Goal: Use online tool/utility: Utilize a website feature to perform a specific function

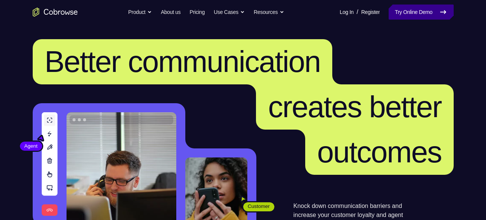
click at [402, 11] on link "Try Online Demo" at bounding box center [421, 12] width 65 height 15
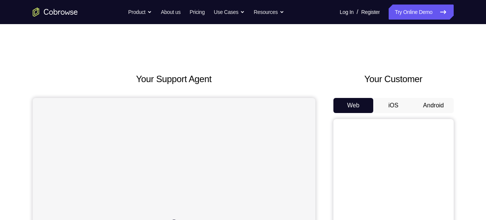
click at [438, 101] on button "Android" at bounding box center [434, 105] width 40 height 15
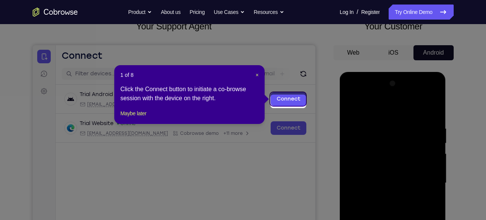
scroll to position [50, 0]
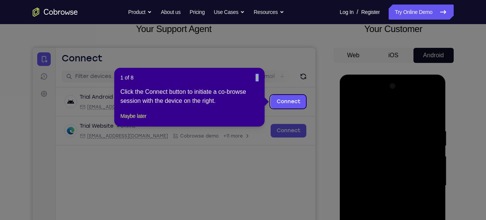
click at [256, 78] on div "1 of 8 × Click the Connect button to initiate a co-browse session with the devi…" at bounding box center [189, 97] width 150 height 59
click at [256, 78] on span "×" at bounding box center [257, 77] width 3 height 6
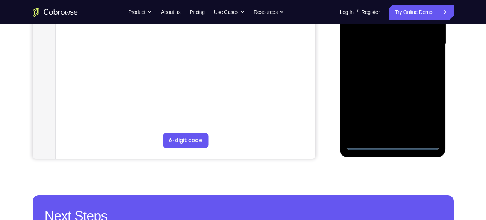
scroll to position [213, 0]
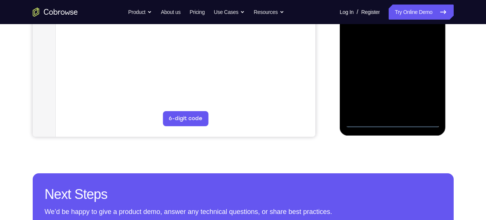
click at [398, 125] on div at bounding box center [393, 22] width 95 height 211
click at [426, 88] on div at bounding box center [393, 22] width 95 height 211
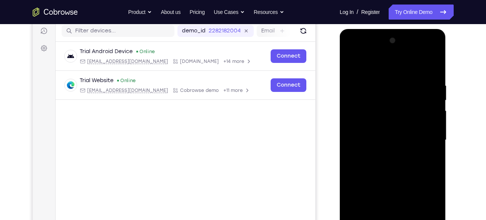
scroll to position [96, 0]
click at [356, 50] on div at bounding box center [393, 139] width 95 height 211
click at [421, 143] on div at bounding box center [393, 139] width 95 height 211
click at [385, 152] on div at bounding box center [393, 139] width 95 height 211
click at [377, 131] on div at bounding box center [393, 139] width 95 height 211
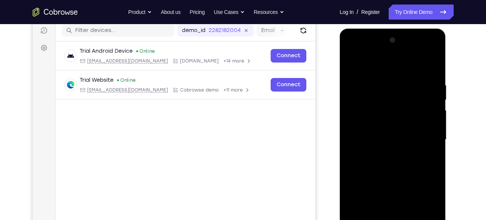
click at [403, 122] on div at bounding box center [393, 139] width 95 height 211
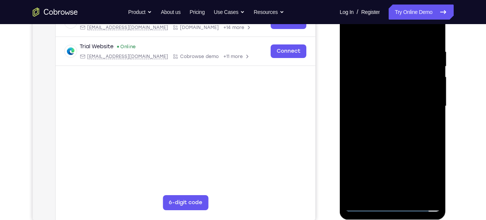
scroll to position [129, 0]
click at [385, 106] on div at bounding box center [393, 106] width 95 height 211
click at [390, 129] on div at bounding box center [393, 106] width 95 height 211
click at [396, 125] on div at bounding box center [393, 106] width 95 height 211
click at [384, 129] on div at bounding box center [393, 106] width 95 height 211
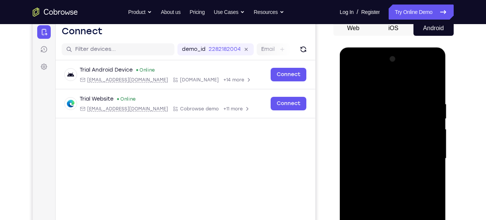
scroll to position [108, 0]
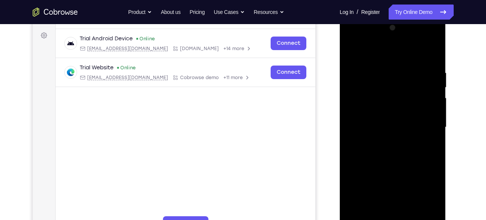
click at [432, 61] on div at bounding box center [393, 127] width 95 height 211
click at [433, 160] on div at bounding box center [393, 127] width 95 height 211
drag, startPoint x: 403, startPoint y: 198, endPoint x: 403, endPoint y: 108, distance: 89.9
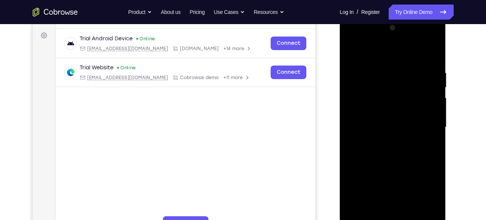
click at [403, 108] on div at bounding box center [393, 127] width 95 height 211
drag, startPoint x: 395, startPoint y: 171, endPoint x: 401, endPoint y: 138, distance: 33.4
click at [401, 138] on div at bounding box center [393, 127] width 95 height 211
drag, startPoint x: 405, startPoint y: 82, endPoint x: 406, endPoint y: 140, distance: 58.3
click at [406, 140] on div at bounding box center [393, 127] width 95 height 211
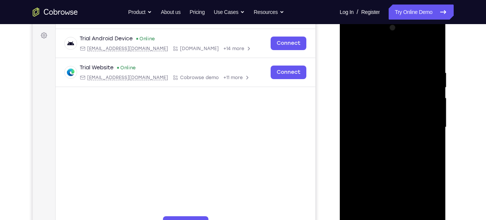
click at [436, 88] on div at bounding box center [393, 127] width 95 height 211
click at [436, 51] on div at bounding box center [393, 127] width 95 height 211
click at [351, 50] on div at bounding box center [393, 127] width 95 height 211
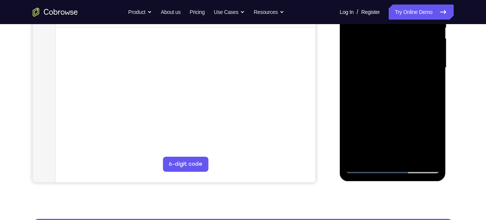
scroll to position [170, 0]
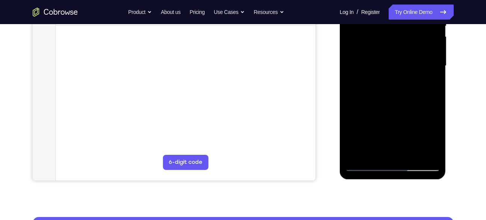
drag, startPoint x: 394, startPoint y: 126, endPoint x: 391, endPoint y: 93, distance: 32.5
click at [391, 93] on div at bounding box center [393, 65] width 95 height 211
drag, startPoint x: 406, startPoint y: 128, endPoint x: 399, endPoint y: -1, distance: 129.6
click at [399, 0] on div at bounding box center [393, 65] width 95 height 211
drag, startPoint x: 402, startPoint y: 115, endPoint x: 391, endPoint y: -22, distance: 137.8
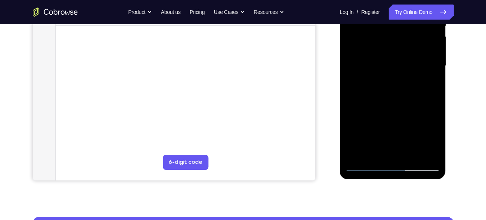
click at [391, 0] on div at bounding box center [393, 65] width 95 height 211
click at [434, 67] on div at bounding box center [393, 65] width 95 height 211
drag, startPoint x: 397, startPoint y: 44, endPoint x: 422, endPoint y: 191, distance: 148.9
click at [422, 181] on html "Online web based iOS Simulators and Android Emulators. Run iPhone, iPad, Mobile…" at bounding box center [393, 68] width 107 height 226
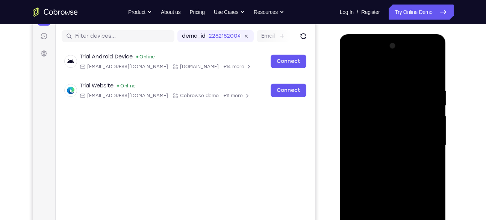
scroll to position [90, 0]
click at [382, 88] on div at bounding box center [393, 145] width 95 height 211
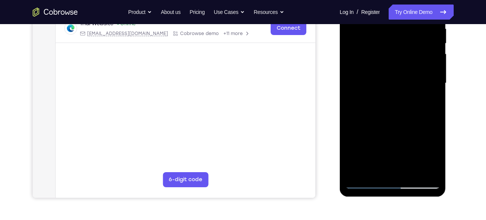
scroll to position [153, 0]
click at [429, 71] on div at bounding box center [393, 82] width 95 height 211
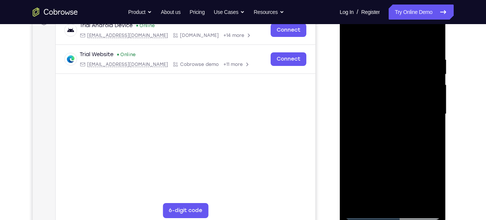
scroll to position [121, 0]
click at [432, 106] on div at bounding box center [393, 114] width 95 height 211
click at [426, 89] on div at bounding box center [393, 114] width 95 height 211
click at [432, 38] on div at bounding box center [393, 114] width 95 height 211
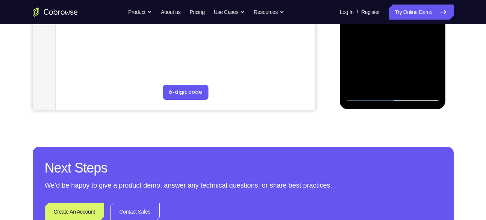
scroll to position [240, 0]
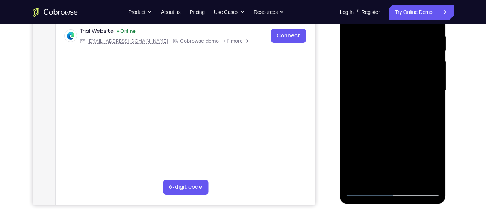
scroll to position [126, 0]
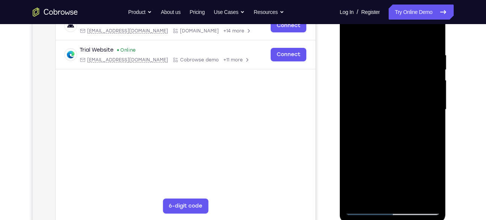
click at [381, 33] on div at bounding box center [393, 109] width 95 height 211
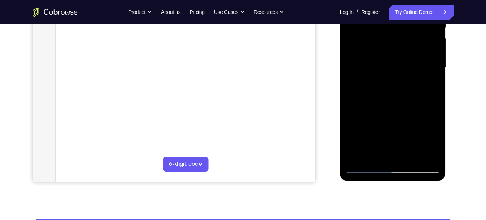
scroll to position [168, 0]
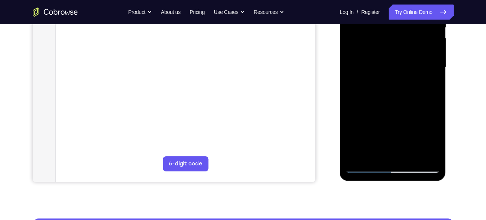
click at [367, 168] on div at bounding box center [393, 67] width 95 height 211
click at [356, 157] on div at bounding box center [393, 67] width 95 height 211
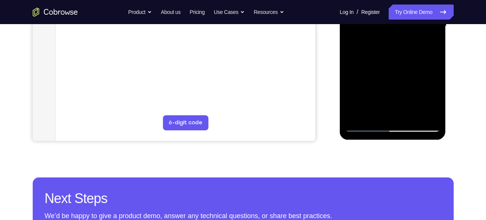
scroll to position [211, 0]
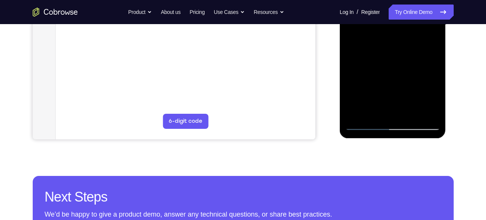
click at [358, 110] on div at bounding box center [393, 24] width 95 height 211
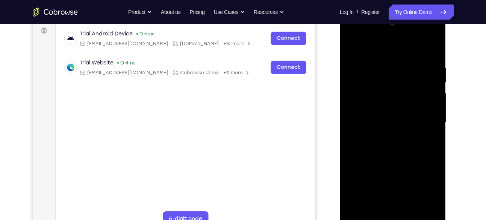
scroll to position [112, 0]
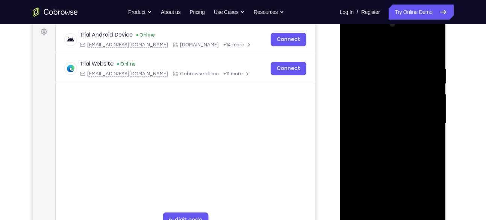
click at [430, 59] on div at bounding box center [393, 123] width 95 height 211
click at [431, 101] on div at bounding box center [393, 123] width 95 height 211
click at [430, 130] on div at bounding box center [393, 123] width 95 height 211
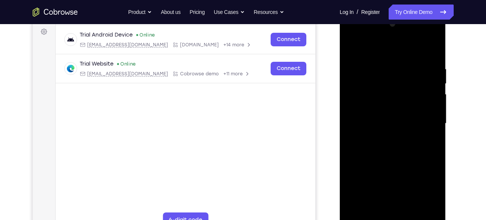
click at [430, 130] on div at bounding box center [393, 123] width 95 height 211
click at [351, 113] on div at bounding box center [393, 123] width 95 height 211
click at [436, 114] on div at bounding box center [393, 123] width 95 height 211
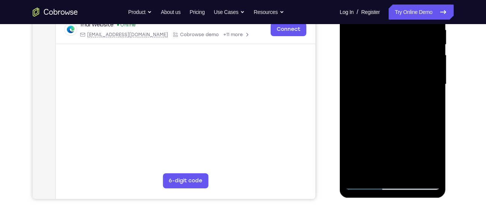
scroll to position [152, 0]
click at [430, 113] on div at bounding box center [393, 84] width 95 height 211
drag, startPoint x: 430, startPoint y: 113, endPoint x: 432, endPoint y: 89, distance: 24.2
click at [432, 89] on div at bounding box center [393, 84] width 95 height 211
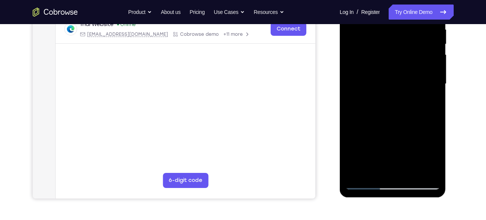
click at [432, 89] on div at bounding box center [393, 84] width 95 height 211
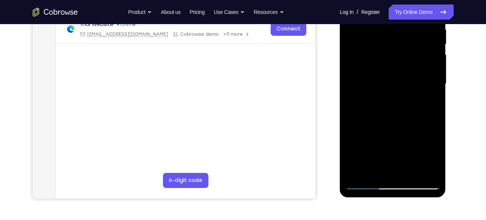
click at [432, 89] on div at bounding box center [393, 84] width 95 height 211
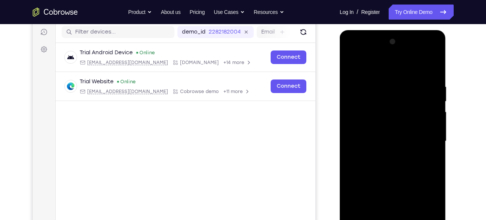
scroll to position [94, 0]
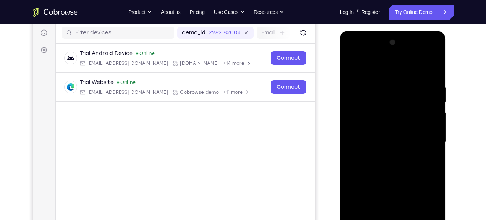
click at [430, 111] on div at bounding box center [393, 141] width 95 height 211
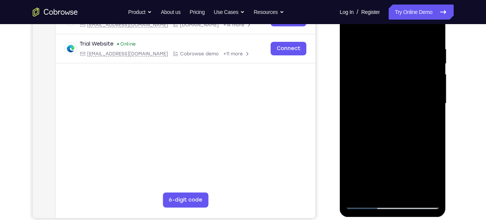
scroll to position [132, 0]
click at [427, 123] on div at bounding box center [393, 103] width 95 height 211
click at [353, 114] on div at bounding box center [393, 103] width 95 height 211
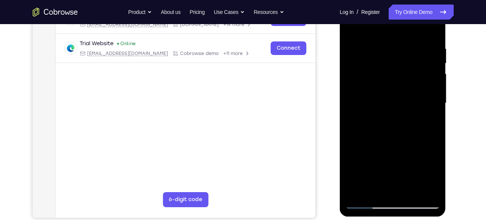
click at [353, 114] on div at bounding box center [393, 103] width 95 height 211
click at [428, 102] on div at bounding box center [393, 103] width 95 height 211
click at [353, 106] on div at bounding box center [393, 103] width 95 height 211
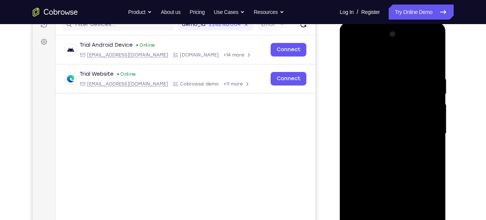
scroll to position [96, 0]
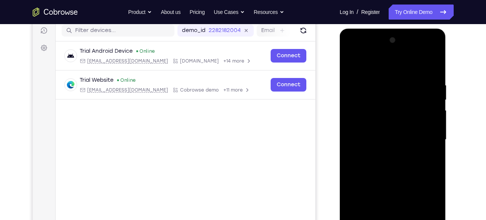
click at [435, 128] on div at bounding box center [393, 139] width 95 height 211
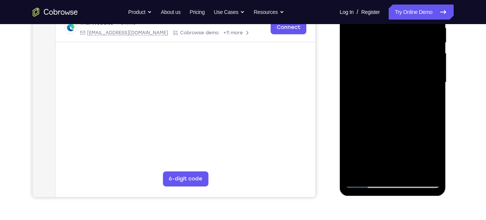
scroll to position [155, 0]
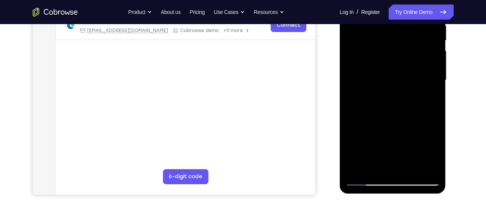
click at [429, 89] on div at bounding box center [393, 80] width 95 height 211
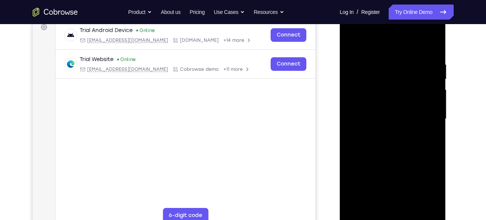
scroll to position [116, 0]
click at [429, 89] on div at bounding box center [393, 119] width 95 height 211
click at [424, 102] on div at bounding box center [393, 119] width 95 height 211
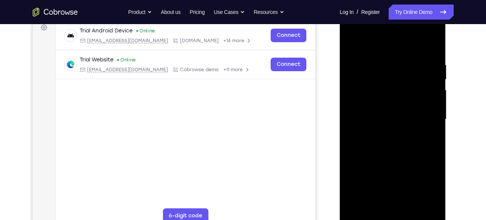
click at [424, 102] on div at bounding box center [393, 119] width 95 height 211
click at [354, 133] on div at bounding box center [393, 119] width 95 height 211
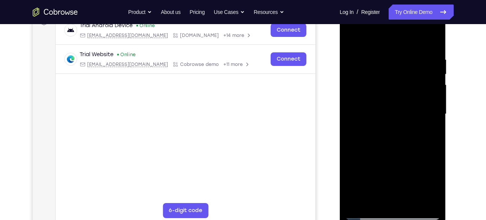
scroll to position [119, 0]
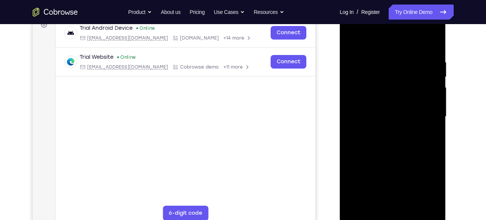
click at [432, 43] on div at bounding box center [393, 116] width 95 height 211
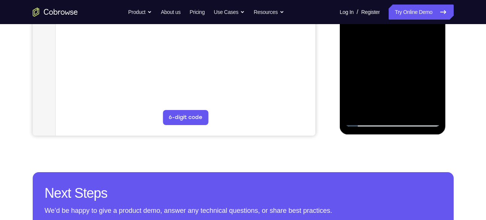
scroll to position [228, 0]
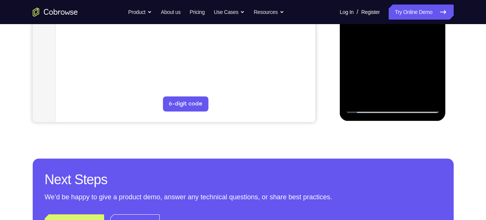
click at [358, 92] on div at bounding box center [393, 7] width 95 height 211
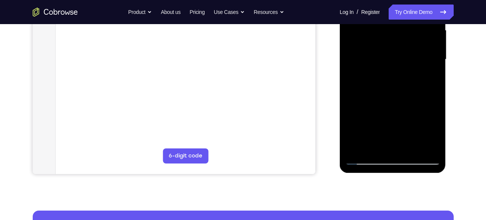
scroll to position [163, 0]
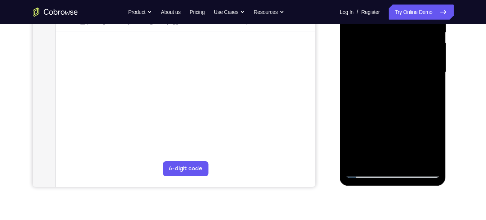
click at [358, 160] on div at bounding box center [393, 72] width 95 height 211
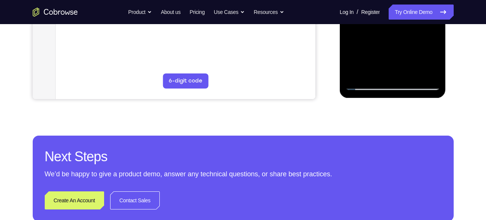
scroll to position [251, 0]
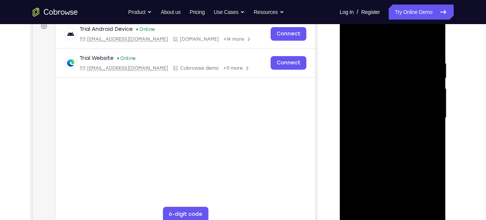
scroll to position [210, 0]
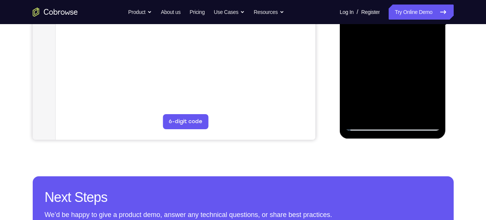
click at [360, 114] on div at bounding box center [393, 25] width 95 height 211
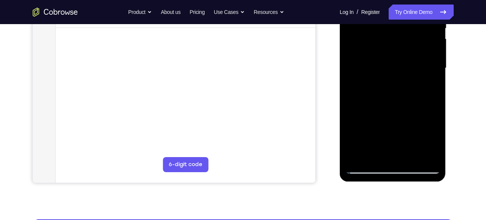
scroll to position [165, 0]
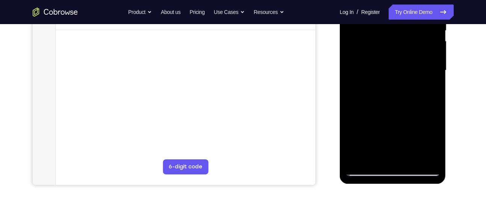
click at [435, 101] on div at bounding box center [393, 70] width 95 height 211
drag, startPoint x: 409, startPoint y: 118, endPoint x: 415, endPoint y: 13, distance: 105.1
click at [415, 13] on div at bounding box center [393, 70] width 95 height 211
drag, startPoint x: 397, startPoint y: 122, endPoint x: 409, endPoint y: -7, distance: 129.2
click at [409, 0] on div at bounding box center [393, 70] width 95 height 211
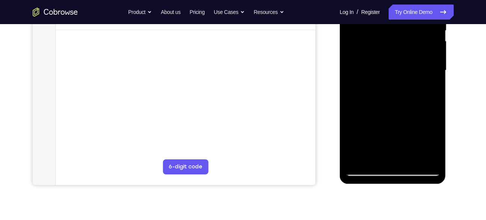
drag, startPoint x: 391, startPoint y: 114, endPoint x: 427, endPoint y: -37, distance: 155.3
click at [427, 0] on div at bounding box center [393, 71] width 106 height 224
drag, startPoint x: 398, startPoint y: 105, endPoint x: 386, endPoint y: 191, distance: 87.0
click at [386, 185] on html "Online web based iOS Simulators and Android Emulators. Run iPhone, iPad, Mobile…" at bounding box center [393, 72] width 107 height 226
drag, startPoint x: 405, startPoint y: 122, endPoint x: 421, endPoint y: -26, distance: 148.7
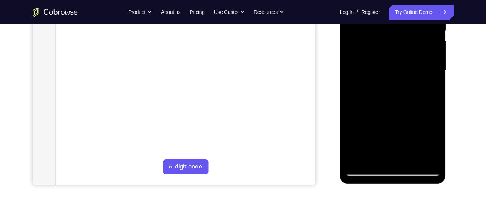
click at [421, 0] on div at bounding box center [393, 70] width 95 height 211
